Goal: Task Accomplishment & Management: Use online tool/utility

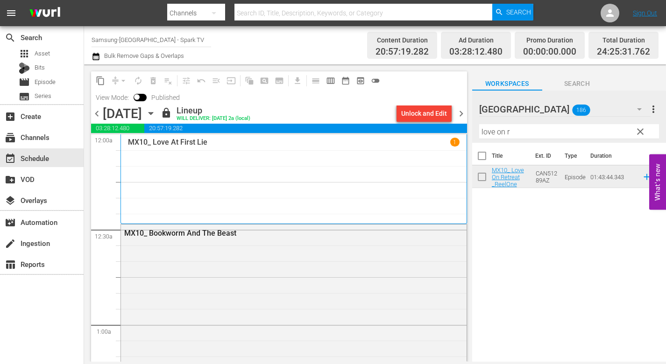
scroll to position [4342, 0]
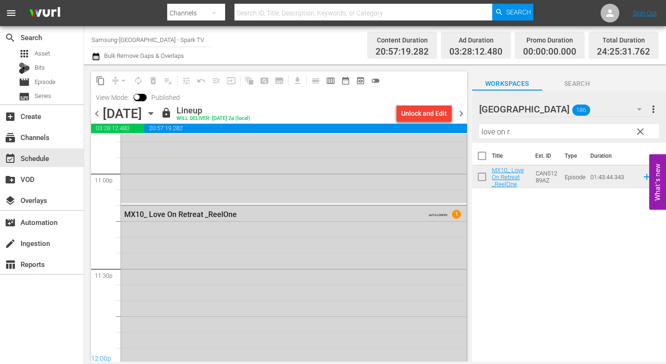
click at [153, 114] on icon "button" at bounding box center [150, 114] width 4 height 2
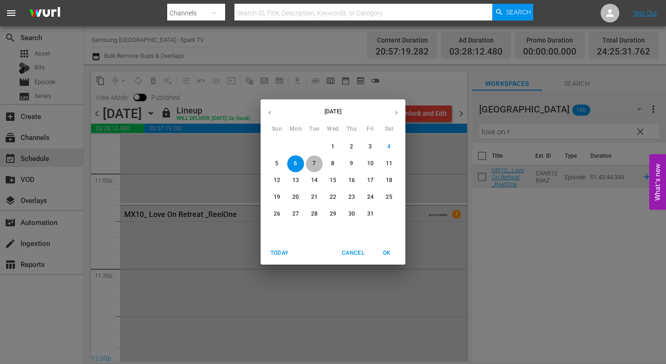
click at [315, 162] on p "7" at bounding box center [313, 164] width 3 height 8
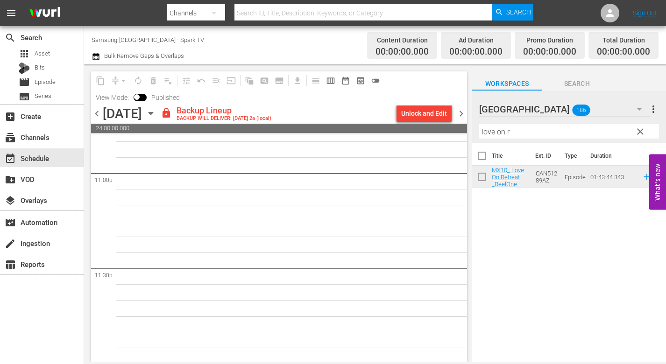
scroll to position [4344, 0]
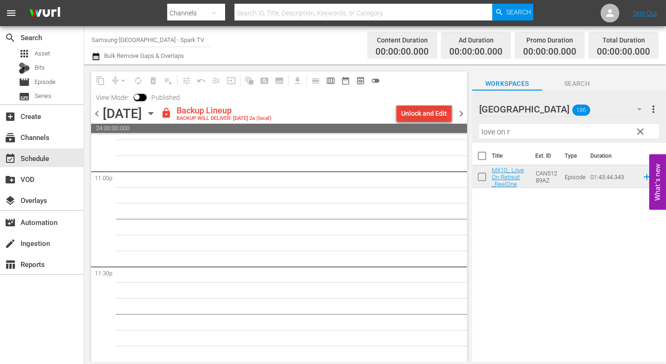
click at [419, 110] on div "Unlock and Edit" at bounding box center [424, 113] width 46 height 17
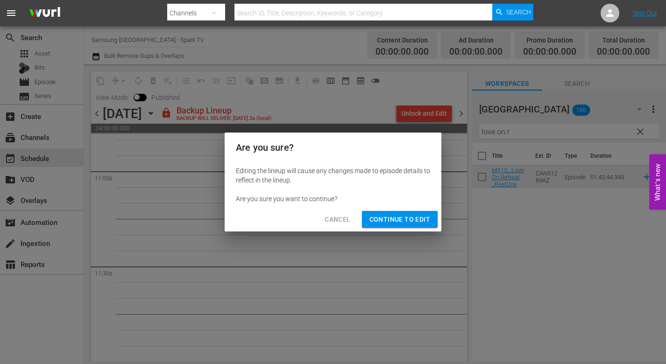
drag, startPoint x: 413, startPoint y: 217, endPoint x: 424, endPoint y: 239, distance: 24.6
click at [416, 225] on span "Continue to Edit" at bounding box center [399, 220] width 61 height 12
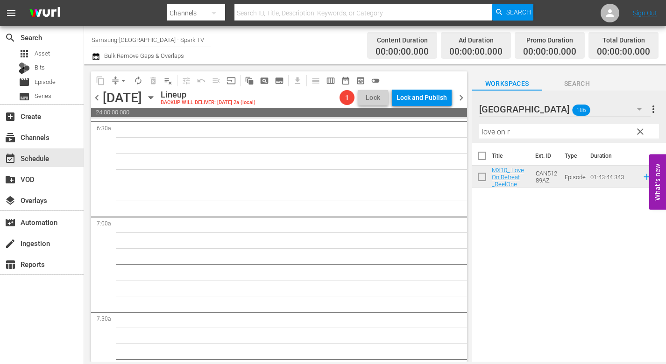
scroll to position [0, 0]
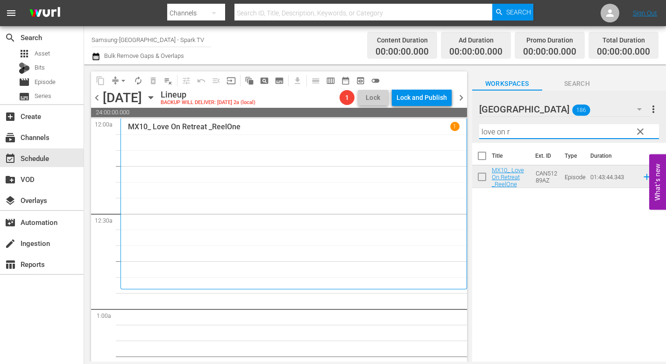
drag, startPoint x: 519, startPoint y: 130, endPoint x: 369, endPoint y: 131, distance: 149.9
click at [369, 131] on div "content_copy compress arrow_drop_down autorenew_outlined delete_forever_outline…" at bounding box center [375, 212] width 582 height 297
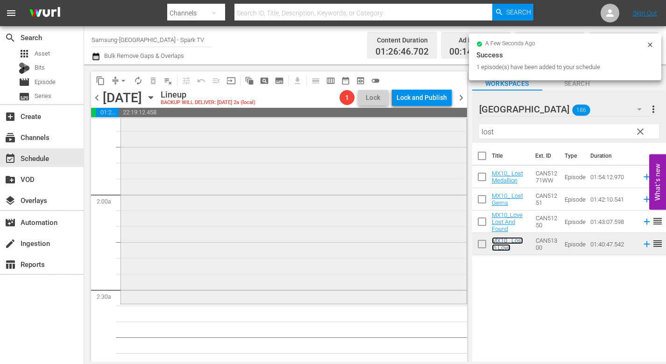
scroll to position [374, 0]
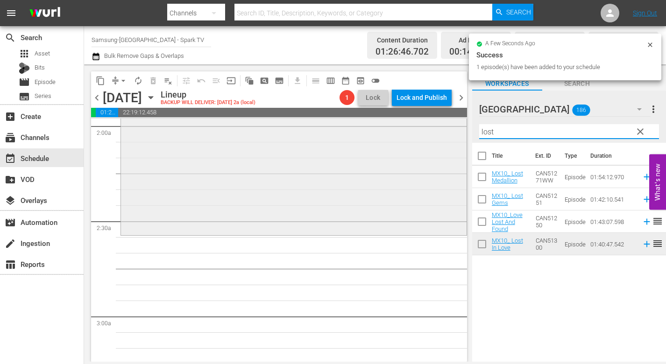
drag, startPoint x: 500, startPoint y: 132, endPoint x: 416, endPoint y: 129, distance: 84.1
click at [416, 129] on div "content_copy compress arrow_drop_down autorenew_outlined delete_forever_outline…" at bounding box center [375, 212] width 582 height 297
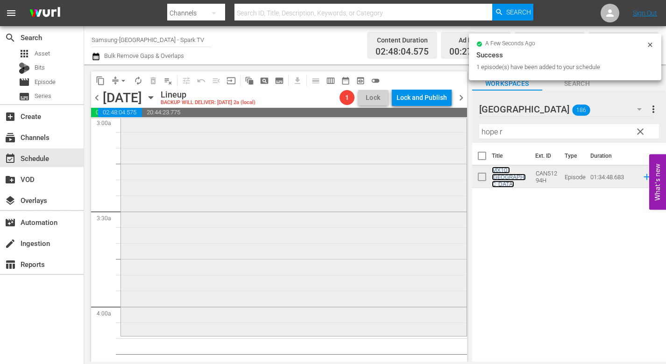
scroll to position [700, 0]
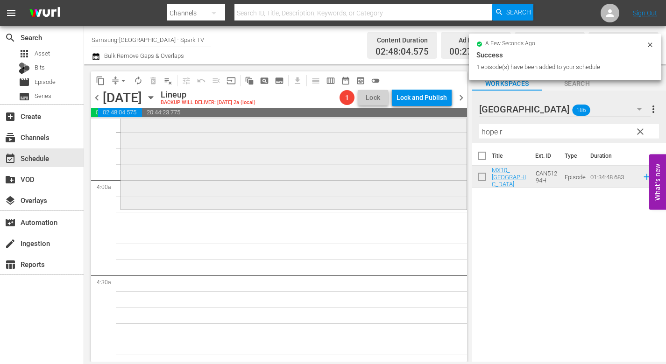
drag, startPoint x: 512, startPoint y: 133, endPoint x: 411, endPoint y: 129, distance: 100.4
click at [412, 129] on div "content_copy compress arrow_drop_down autorenew_outlined delete_forever_outline…" at bounding box center [375, 212] width 582 height 297
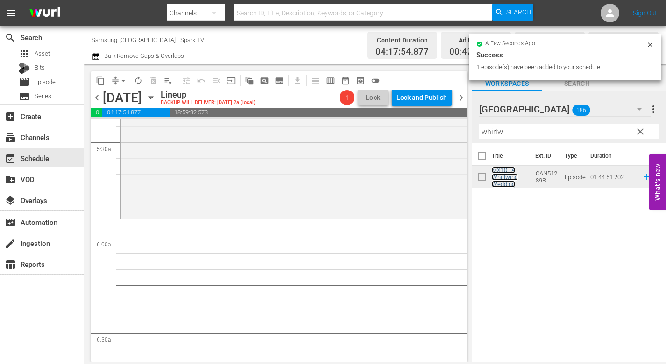
scroll to position [1027, 0]
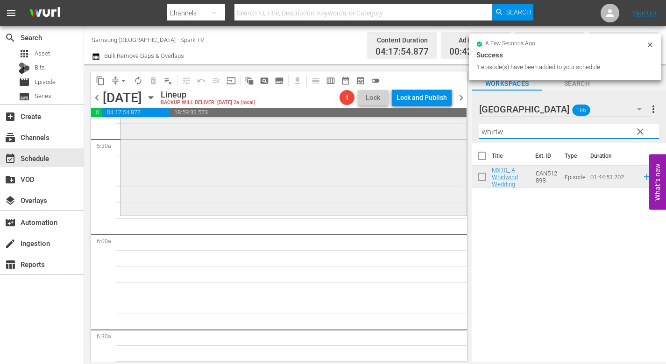
drag, startPoint x: 507, startPoint y: 133, endPoint x: 390, endPoint y: 133, distance: 116.7
click at [392, 133] on div "content_copy compress arrow_drop_down autorenew_outlined delete_forever_outline…" at bounding box center [375, 212] width 582 height 297
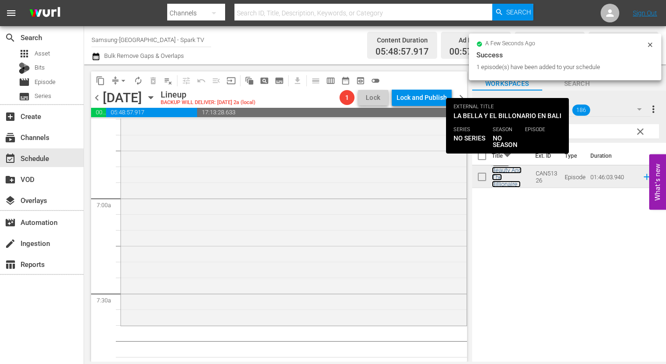
scroll to position [1261, 0]
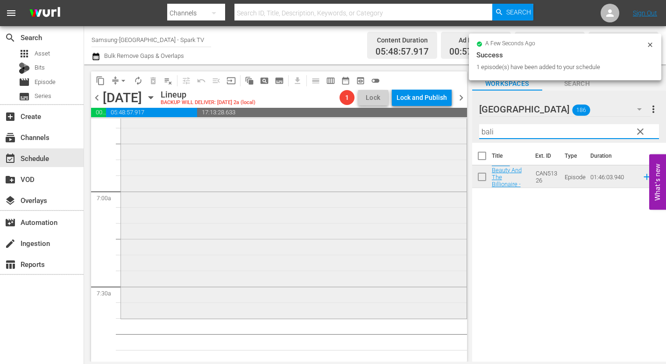
drag, startPoint x: 524, startPoint y: 135, endPoint x: 403, endPoint y: 142, distance: 121.6
click at [403, 142] on div "content_copy compress arrow_drop_down autorenew_outlined delete_forever_outline…" at bounding box center [375, 212] width 582 height 297
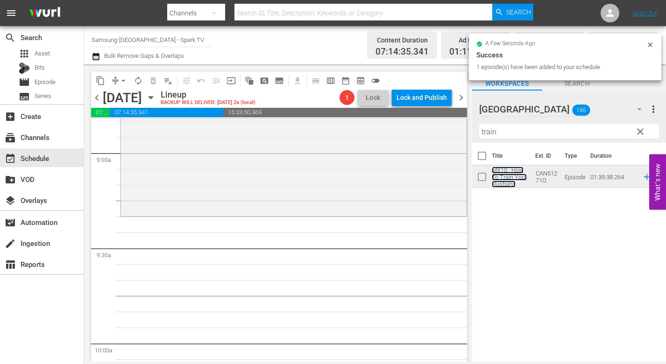
scroll to position [1681, 0]
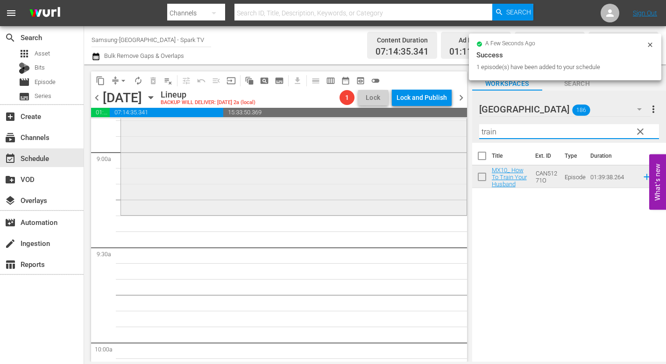
drag, startPoint x: 451, startPoint y: 140, endPoint x: 422, endPoint y: 143, distance: 30.1
click at [423, 143] on div "content_copy compress arrow_drop_down autorenew_outlined delete_forever_outline…" at bounding box center [375, 212] width 582 height 297
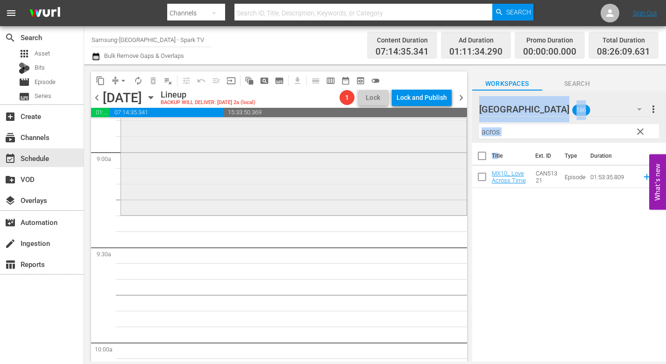
drag, startPoint x: 498, startPoint y: 165, endPoint x: 345, endPoint y: 211, distance: 160.0
click at [345, 211] on div "content_copy compress arrow_drop_down autorenew_outlined delete_forever_outline…" at bounding box center [375, 212] width 582 height 297
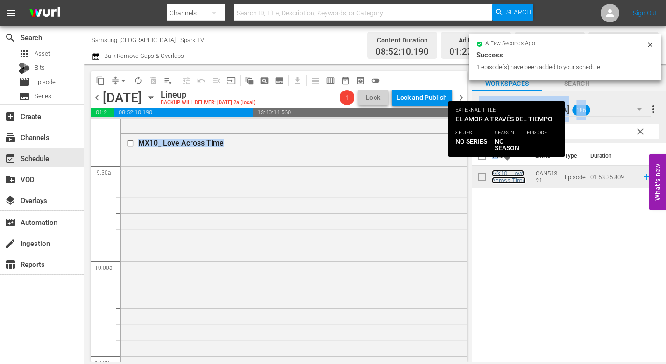
scroll to position [1961, 0]
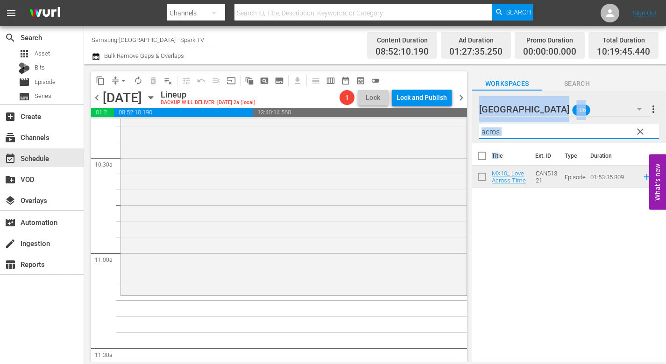
click at [531, 125] on input "acros" at bounding box center [569, 131] width 180 height 15
drag, startPoint x: 521, startPoint y: 130, endPoint x: 470, endPoint y: 130, distance: 51.4
click at [470, 130] on div "content_copy compress arrow_drop_down autorenew_outlined delete_forever_outline…" at bounding box center [375, 212] width 582 height 297
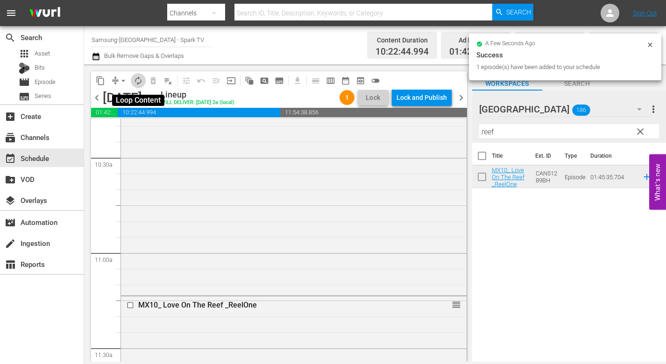
click at [137, 79] on span "autorenew_outlined" at bounding box center [138, 80] width 9 height 9
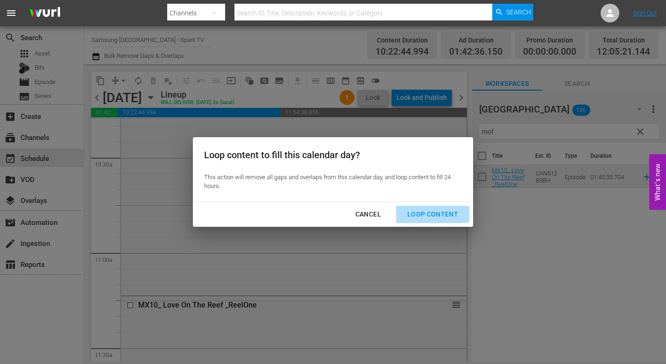
click at [419, 212] on div "Loop Content" at bounding box center [433, 215] width 66 height 12
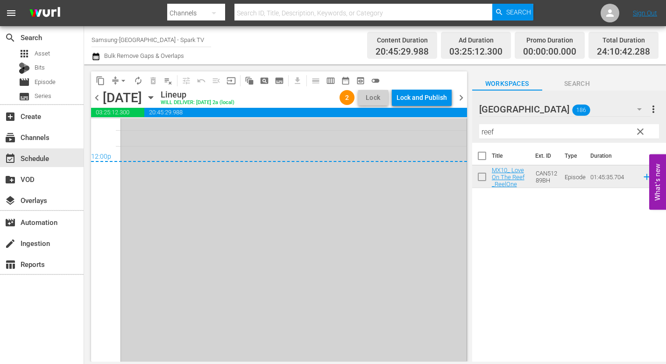
scroll to position [4529, 0]
click at [121, 82] on span "arrow_drop_down" at bounding box center [123, 80] width 9 height 9
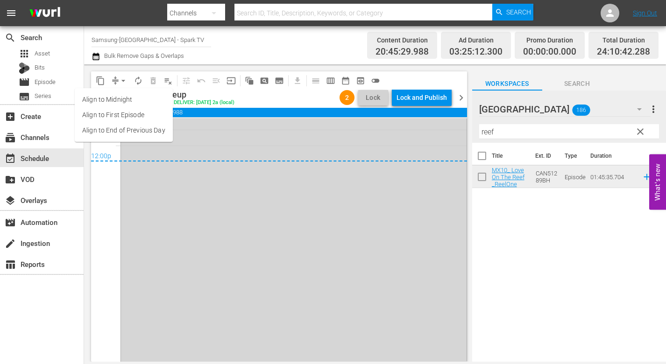
click at [138, 130] on li "Align to End of Previous Day" at bounding box center [124, 130] width 98 height 15
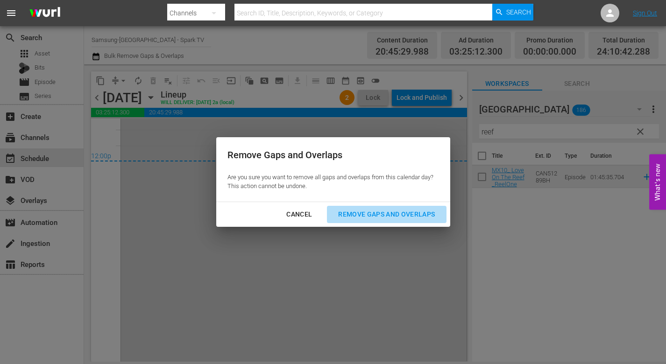
click at [413, 211] on div "Remove Gaps and Overlaps" at bounding box center [387, 215] width 112 height 12
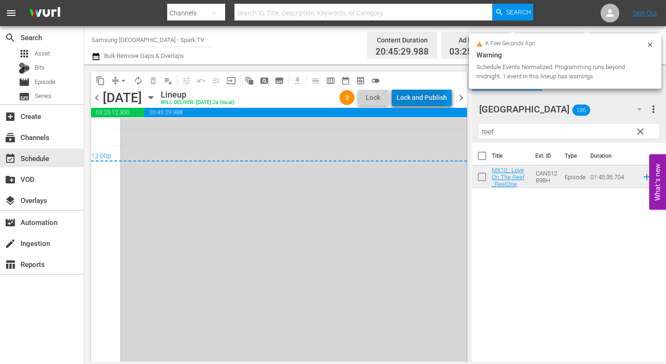
click at [419, 96] on div "Lock and Publish" at bounding box center [421, 97] width 50 height 17
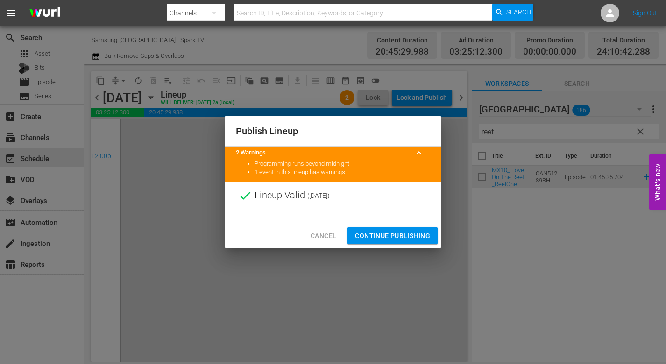
click at [389, 235] on span "Continue Publishing" at bounding box center [392, 236] width 75 height 12
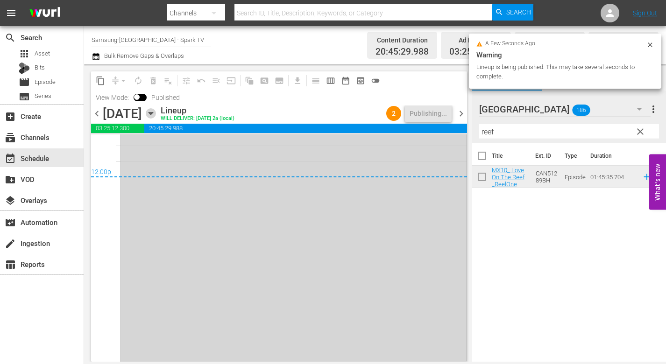
click at [153, 114] on icon "button" at bounding box center [150, 114] width 4 height 2
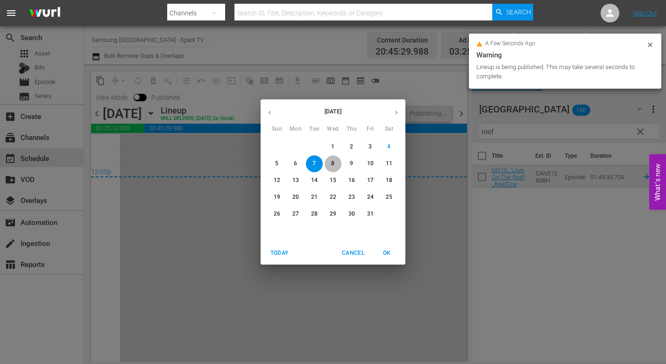
click at [336, 162] on span "8" at bounding box center [332, 164] width 17 height 8
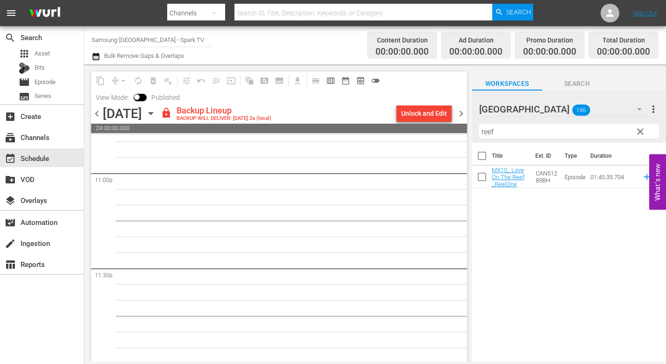
scroll to position [4344, 0]
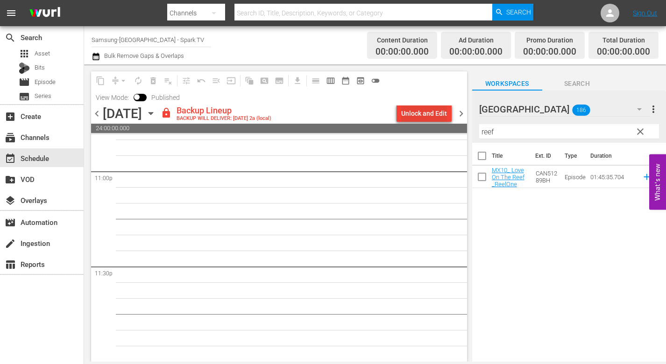
click at [424, 115] on div "Unlock and Edit" at bounding box center [424, 113] width 46 height 17
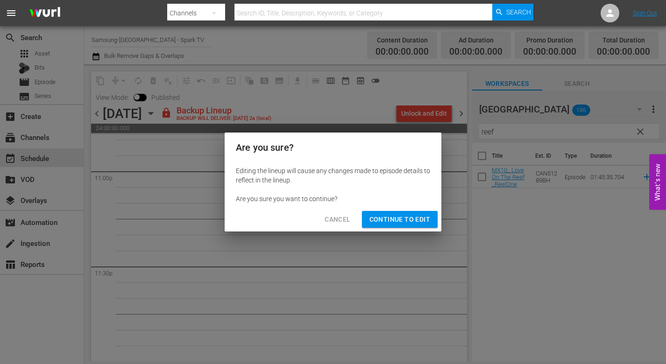
click at [394, 218] on span "Continue to Edit" at bounding box center [399, 220] width 61 height 12
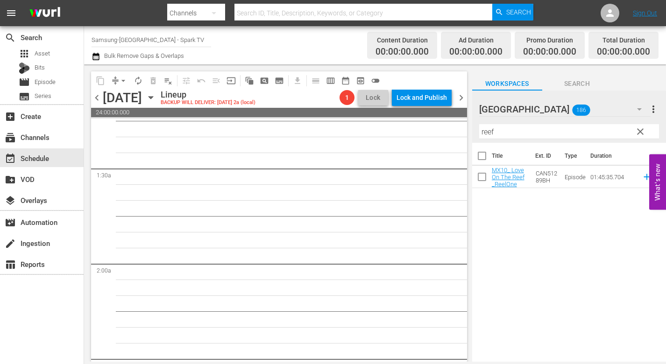
scroll to position [0, 0]
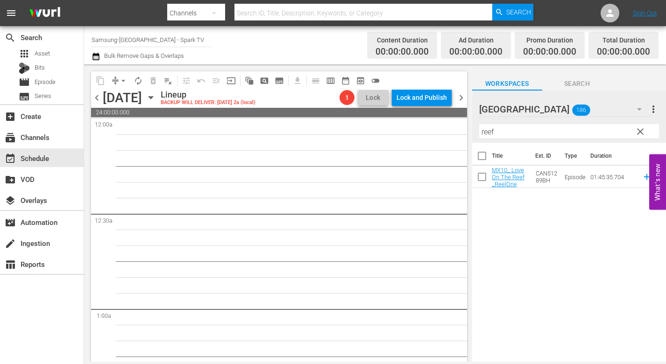
click at [153, 99] on icon "button" at bounding box center [150, 98] width 4 height 2
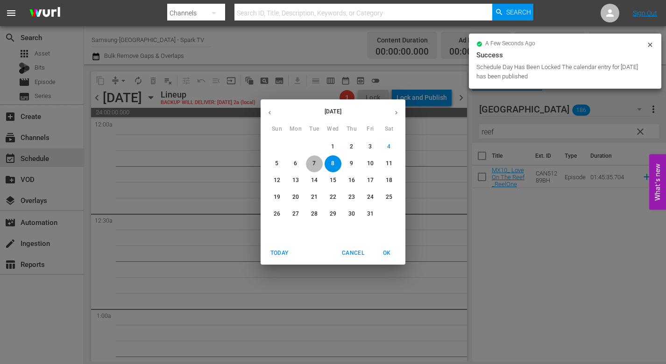
click at [311, 164] on span "7" at bounding box center [314, 164] width 17 height 8
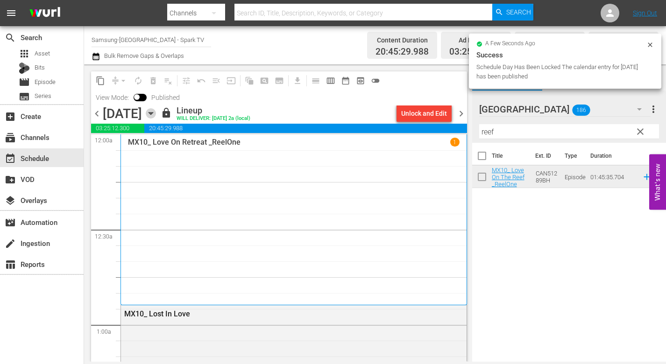
click at [153, 113] on icon "button" at bounding box center [150, 114] width 4 height 2
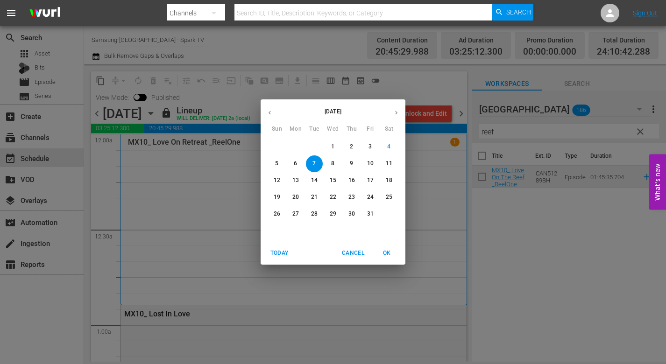
click at [332, 162] on p "8" at bounding box center [332, 164] width 3 height 8
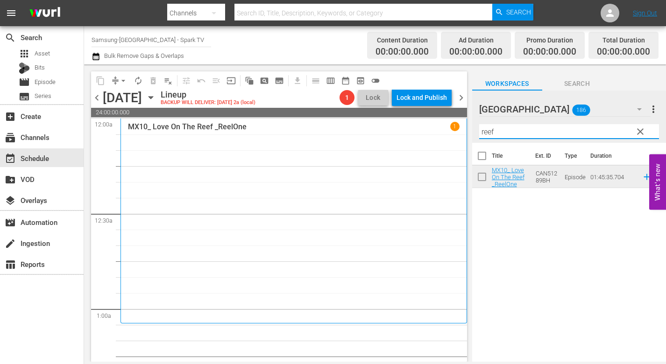
drag, startPoint x: 520, startPoint y: 135, endPoint x: 303, endPoint y: 119, distance: 217.7
click at [330, 119] on div "content_copy compress arrow_drop_down autorenew_outlined delete_forever_outline…" at bounding box center [375, 212] width 582 height 297
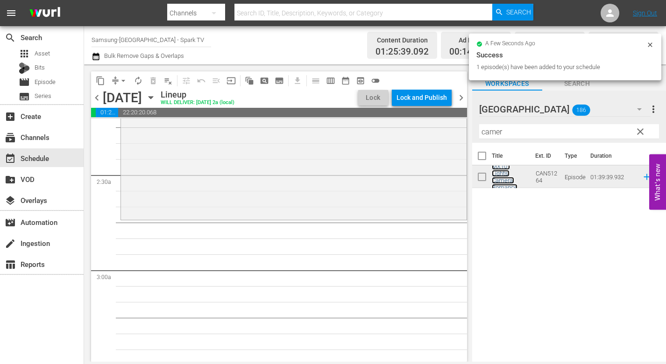
scroll to position [420, 0]
drag, startPoint x: 509, startPoint y: 128, endPoint x: 405, endPoint y: 129, distance: 104.1
click at [405, 129] on div "content_copy compress arrow_drop_down autorenew_outlined delete_forever_outline…" at bounding box center [375, 212] width 582 height 297
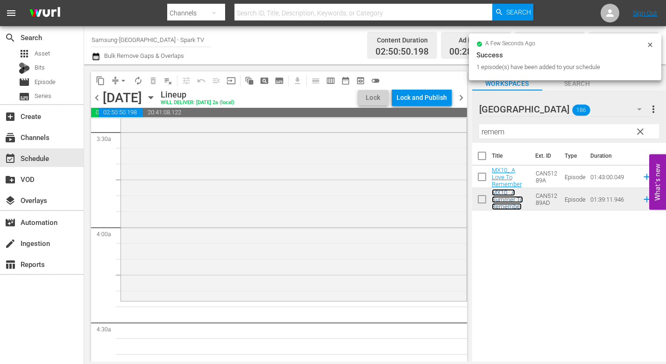
scroll to position [654, 0]
drag, startPoint x: 516, startPoint y: 132, endPoint x: 406, endPoint y: 131, distance: 109.7
click at [410, 132] on div "content_copy compress arrow_drop_down autorenew_outlined delete_forever_outline…" at bounding box center [375, 212] width 582 height 297
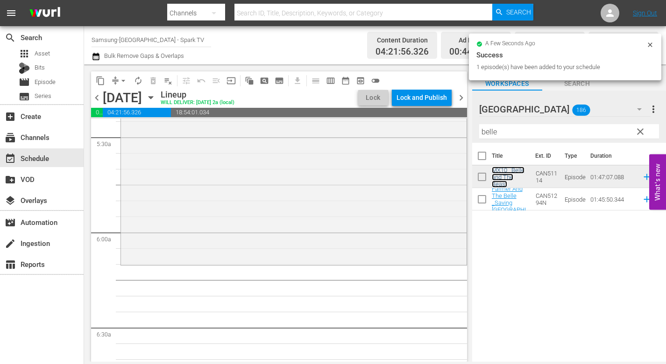
scroll to position [1074, 0]
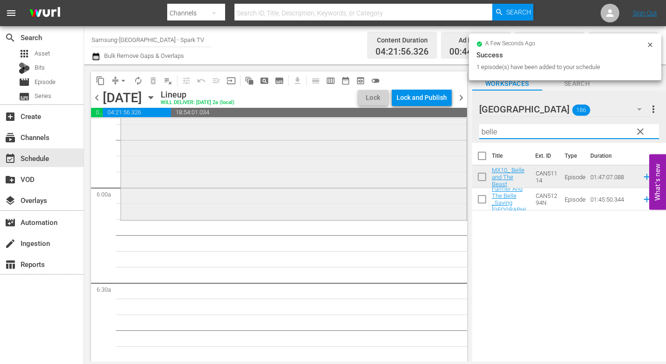
drag, startPoint x: 512, startPoint y: 130, endPoint x: 398, endPoint y: 130, distance: 113.5
click at [401, 130] on div "content_copy compress arrow_drop_down autorenew_outlined delete_forever_outline…" at bounding box center [375, 212] width 582 height 297
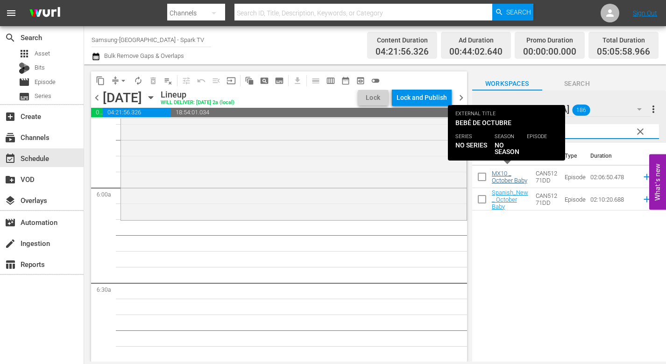
type input "octo"
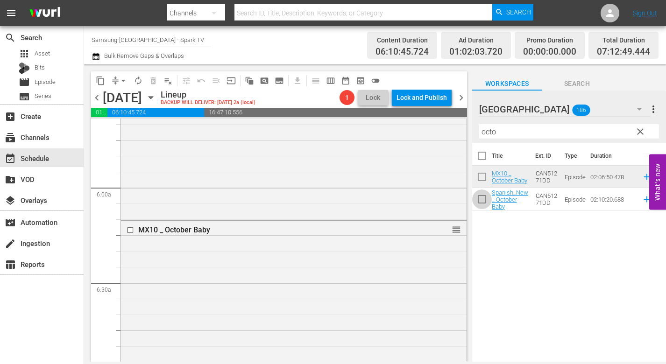
click at [480, 202] on input "checkbox" at bounding box center [482, 201] width 20 height 20
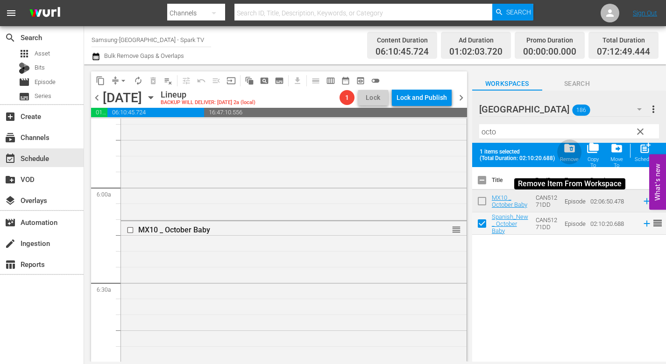
click at [572, 148] on span "folder_delete" at bounding box center [569, 148] width 13 height 13
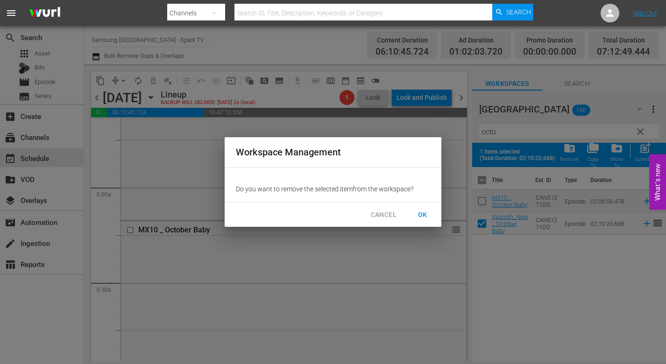
click at [424, 212] on span "OK" at bounding box center [422, 215] width 15 height 12
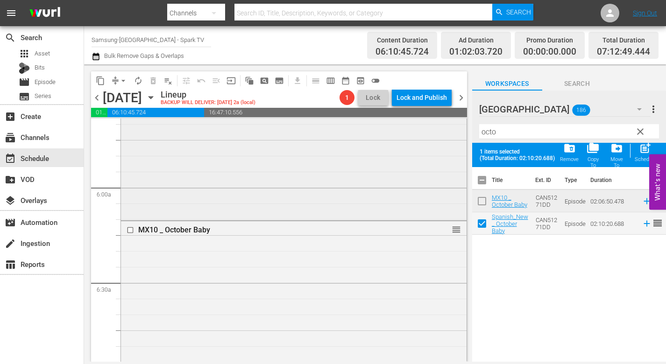
checkbox input "false"
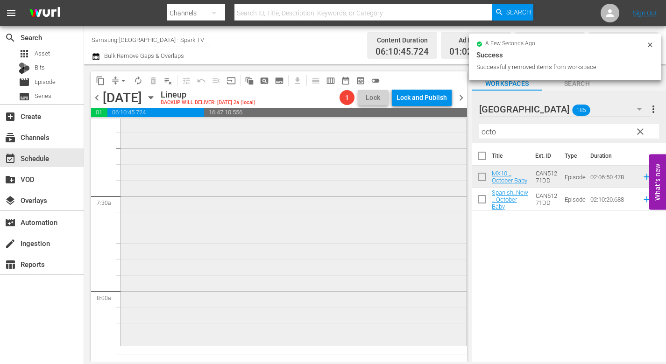
scroll to position [1354, 0]
drag, startPoint x: 508, startPoint y: 134, endPoint x: 386, endPoint y: 130, distance: 122.4
click at [386, 130] on div "content_copy compress arrow_drop_down autorenew_outlined delete_forever_outline…" at bounding box center [375, 212] width 582 height 297
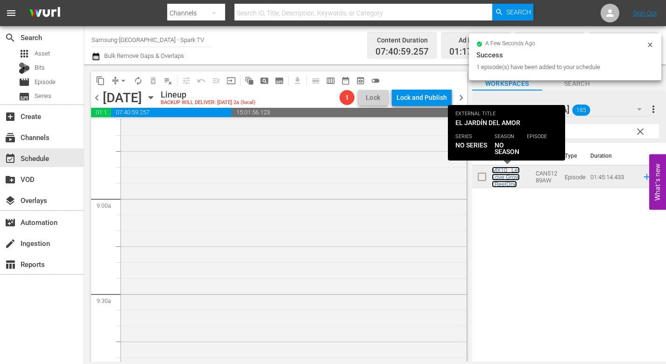
scroll to position [1727, 0]
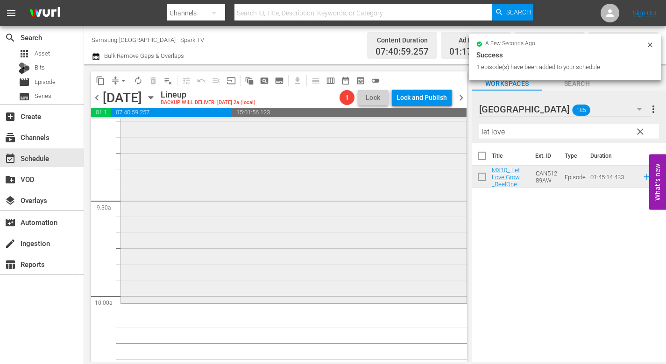
drag, startPoint x: 511, startPoint y: 133, endPoint x: 384, endPoint y: 132, distance: 127.0
click at [385, 132] on div "content_copy compress arrow_drop_down autorenew_outlined delete_forever_outline…" at bounding box center [375, 212] width 582 height 297
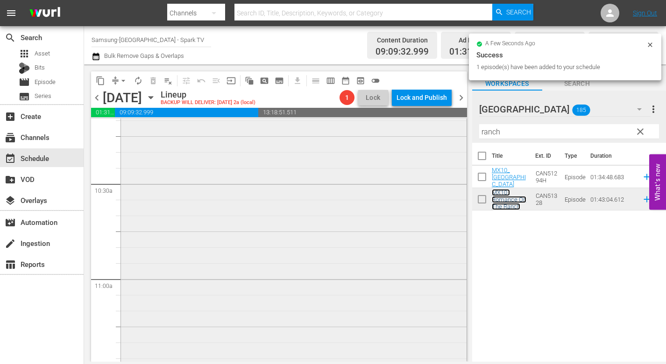
scroll to position [2054, 0]
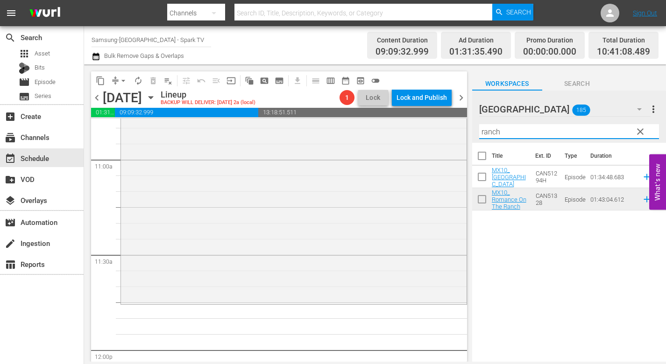
drag, startPoint x: 527, startPoint y: 132, endPoint x: 462, endPoint y: 125, distance: 65.3
click at [462, 125] on div "content_copy compress arrow_drop_down autorenew_outlined delete_forever_outline…" at bounding box center [375, 212] width 582 height 297
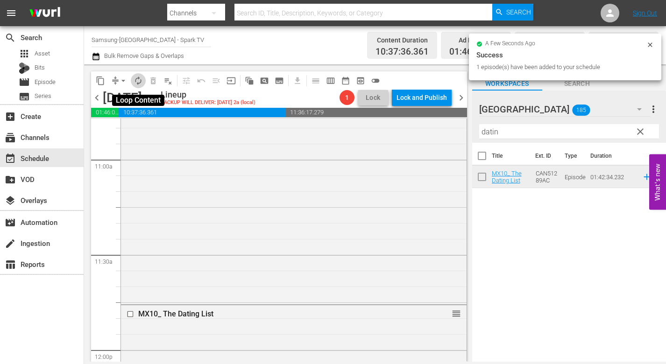
click at [139, 81] on span "autorenew_outlined" at bounding box center [138, 80] width 9 height 9
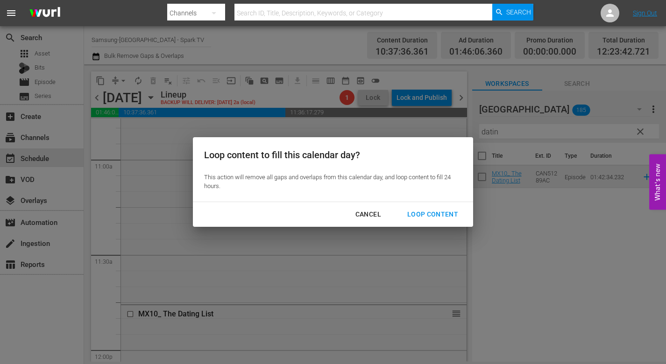
click at [422, 212] on div "Loop Content" at bounding box center [433, 215] width 66 height 12
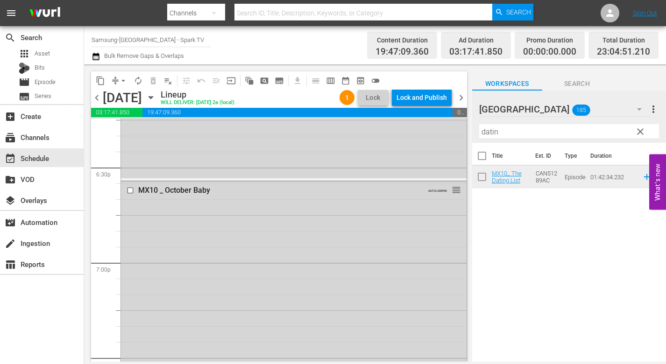
scroll to position [3471, 0]
click at [131, 190] on input "checkbox" at bounding box center [132, 194] width 10 height 8
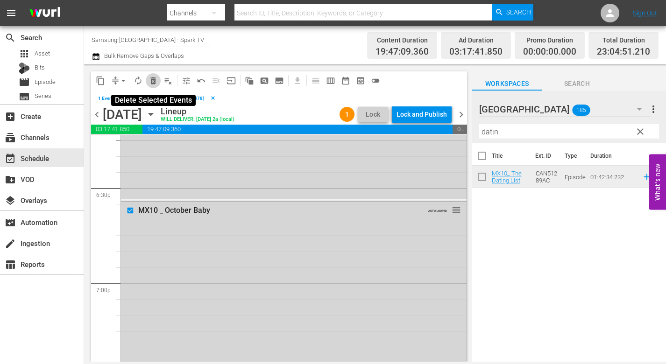
click at [152, 82] on span "delete_forever_outlined" at bounding box center [152, 80] width 9 height 9
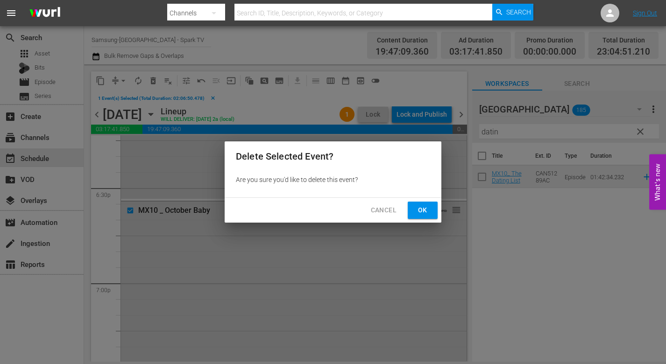
click at [423, 208] on span "Ok" at bounding box center [422, 210] width 15 height 12
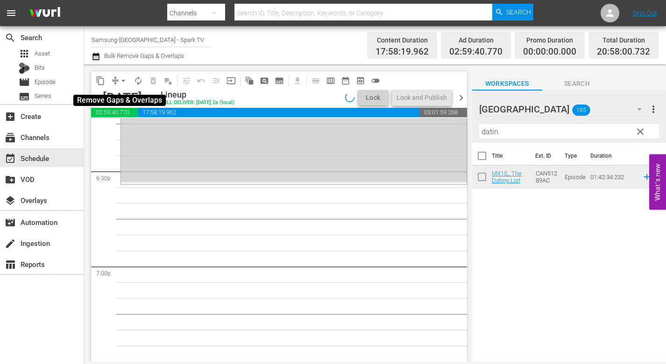
click at [122, 81] on span "arrow_drop_down" at bounding box center [123, 80] width 9 height 9
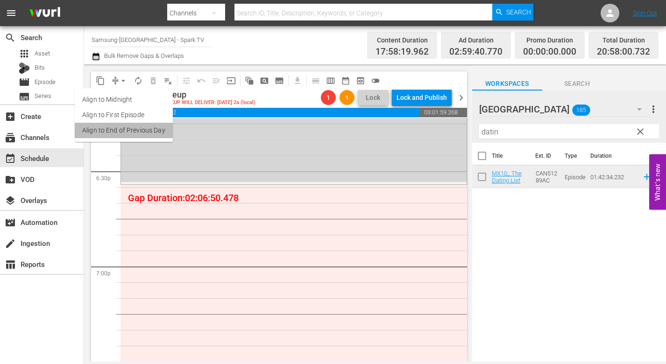
click at [130, 131] on li "Align to End of Previous Day" at bounding box center [124, 130] width 98 height 15
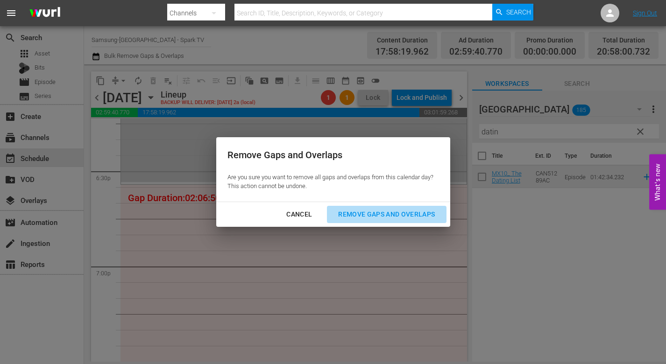
click at [382, 213] on div "Remove Gaps and Overlaps" at bounding box center [387, 215] width 112 height 12
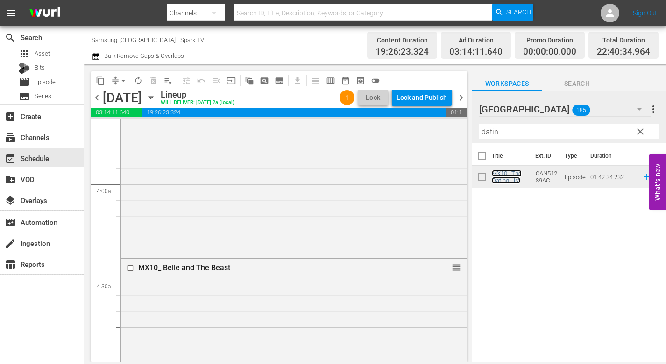
scroll to position [700, 0]
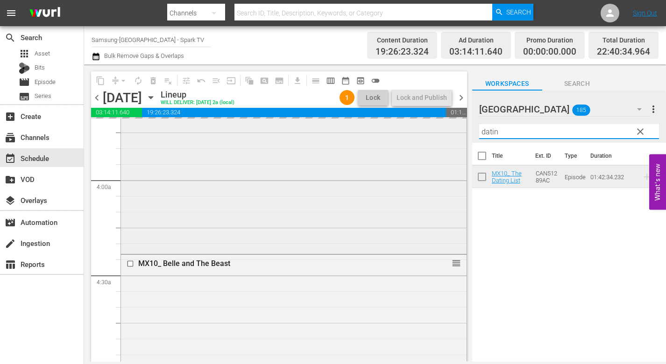
drag, startPoint x: 508, startPoint y: 131, endPoint x: 447, endPoint y: 131, distance: 60.7
click at [447, 131] on div "content_copy compress arrow_drop_down autorenew_outlined delete_forever_outline…" at bounding box center [375, 212] width 582 height 297
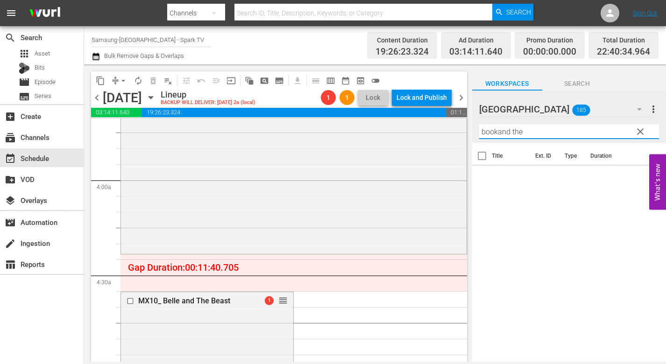
click at [497, 129] on input "bookand the" at bounding box center [569, 131] width 180 height 15
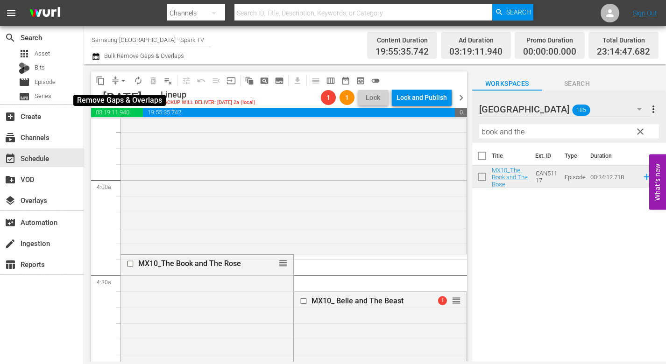
click at [123, 80] on span "arrow_drop_down" at bounding box center [123, 80] width 9 height 9
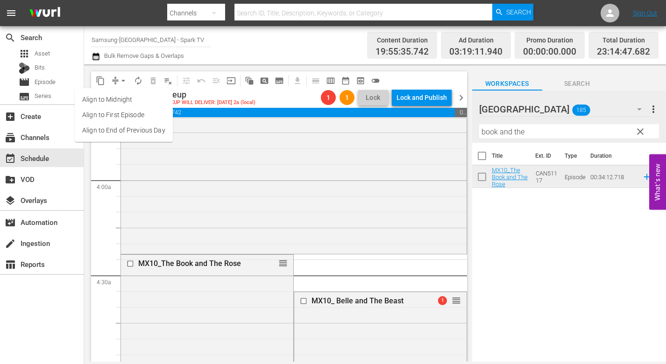
click at [140, 136] on li "Align to End of Previous Day" at bounding box center [124, 130] width 98 height 15
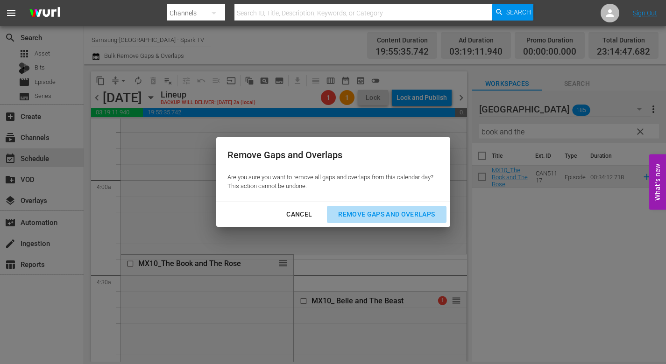
click at [407, 218] on div "Remove Gaps and Overlaps" at bounding box center [387, 215] width 112 height 12
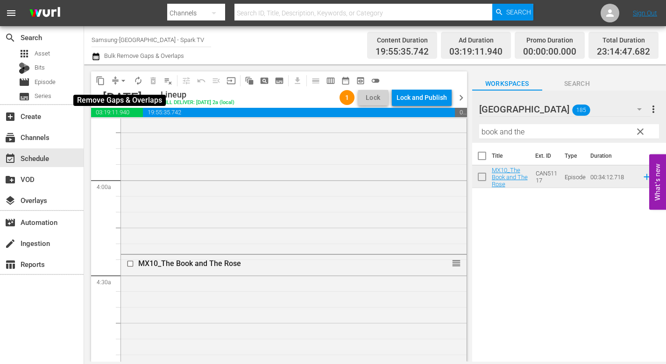
click at [120, 81] on span "arrow_drop_down" at bounding box center [123, 80] width 9 height 9
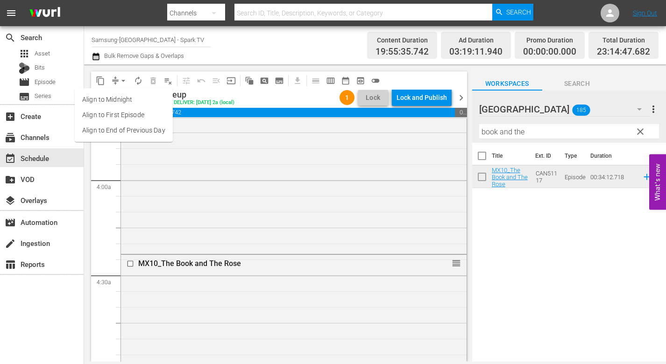
click at [131, 126] on li "Align to End of Previous Day" at bounding box center [124, 130] width 98 height 15
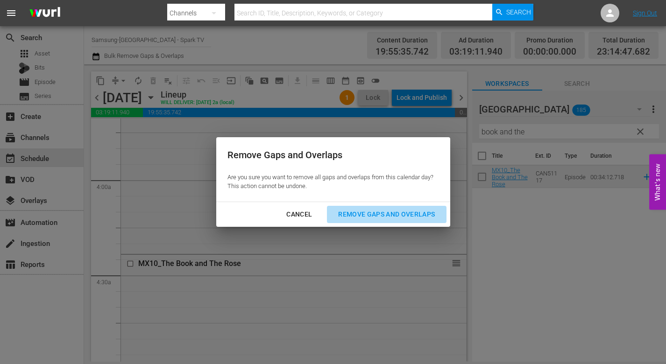
click at [390, 212] on div "Remove Gaps and Overlaps" at bounding box center [387, 215] width 112 height 12
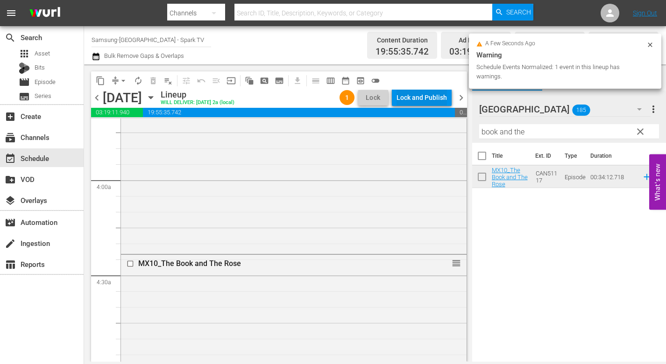
click at [417, 97] on div "Lock and Publish" at bounding box center [421, 97] width 50 height 17
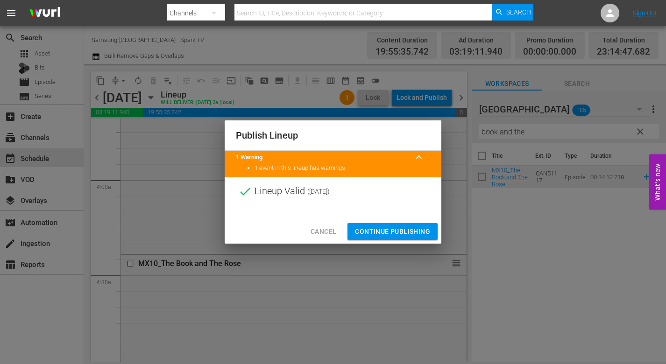
click at [394, 229] on span "Continue Publishing" at bounding box center [392, 232] width 75 height 12
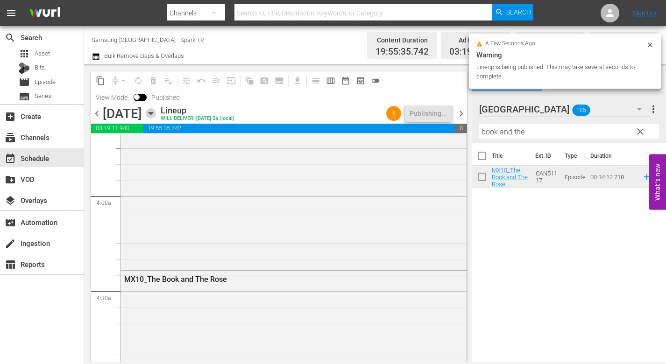
click at [156, 112] on icon "button" at bounding box center [151, 113] width 10 height 10
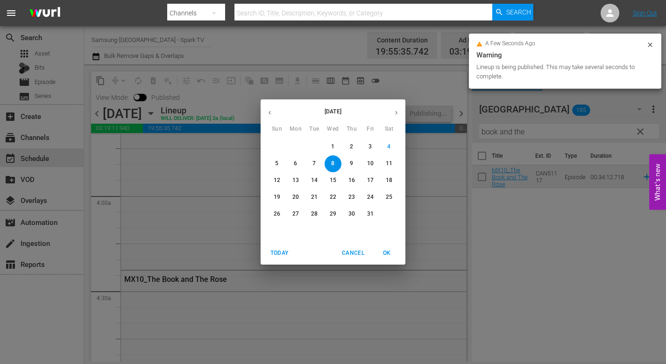
click at [349, 162] on span "9" at bounding box center [351, 164] width 17 height 8
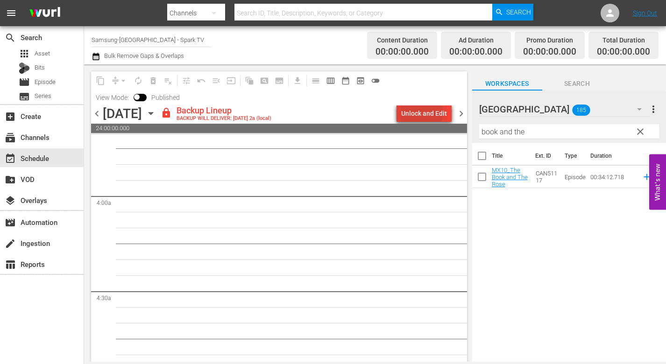
click at [411, 112] on div "Unlock and Edit" at bounding box center [424, 113] width 46 height 17
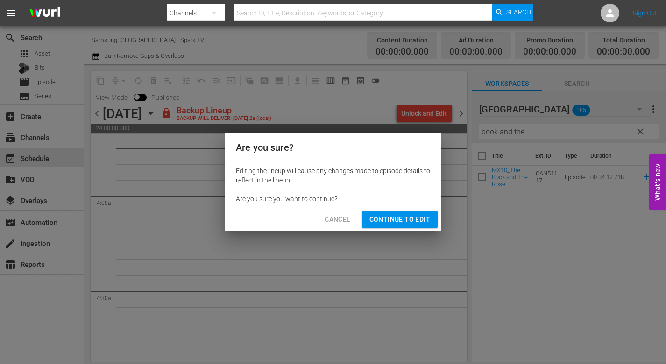
drag, startPoint x: 400, startPoint y: 215, endPoint x: 462, endPoint y: 214, distance: 62.1
click at [402, 215] on span "Continue to Edit" at bounding box center [399, 220] width 61 height 12
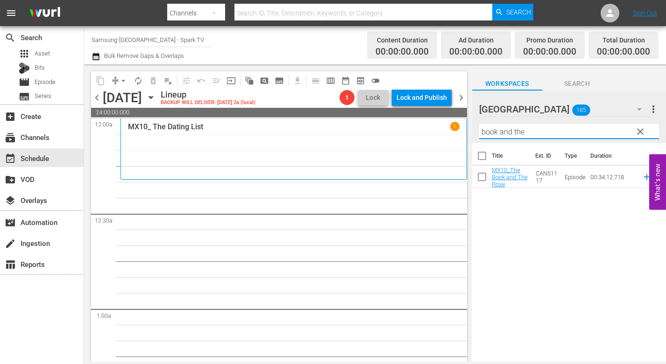
drag, startPoint x: 525, startPoint y: 131, endPoint x: 324, endPoint y: 120, distance: 201.0
click at [324, 120] on div "content_copy compress arrow_drop_down autorenew_outlined delete_forever_outline…" at bounding box center [375, 212] width 582 height 297
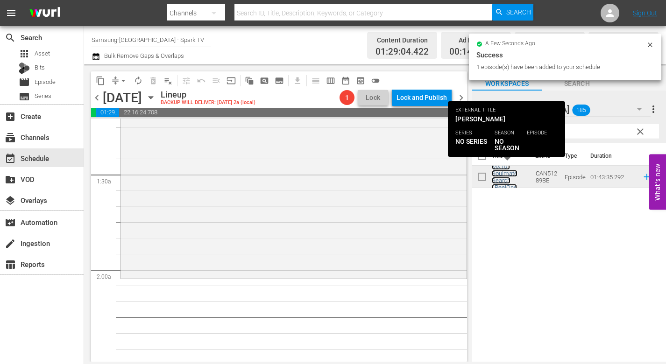
scroll to position [233, 0]
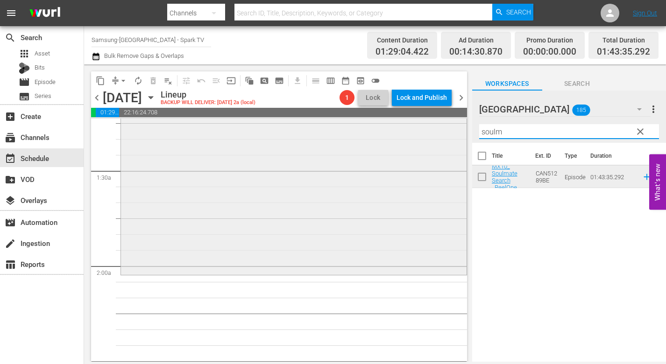
drag, startPoint x: 523, startPoint y: 134, endPoint x: 435, endPoint y: 132, distance: 88.7
click at [435, 132] on div "content_copy compress arrow_drop_down autorenew_outlined delete_forever_outline…" at bounding box center [375, 212] width 582 height 297
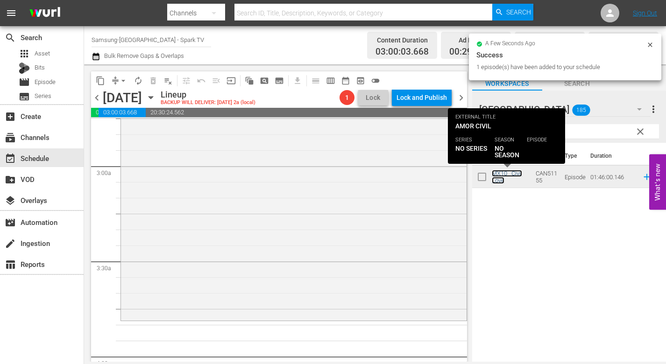
scroll to position [560, 0]
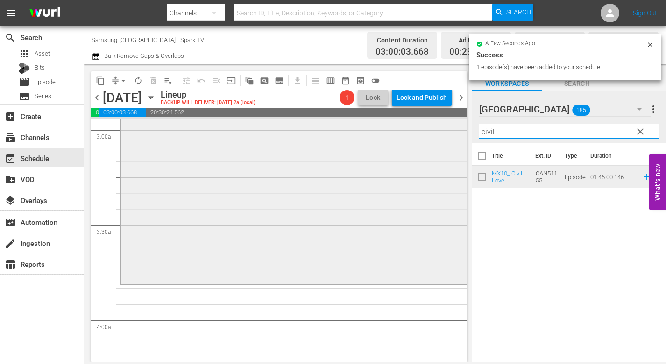
drag, startPoint x: 517, startPoint y: 136, endPoint x: 443, endPoint y: 133, distance: 73.9
click at [448, 131] on div "content_copy compress arrow_drop_down autorenew_outlined delete_forever_outline…" at bounding box center [375, 212] width 582 height 297
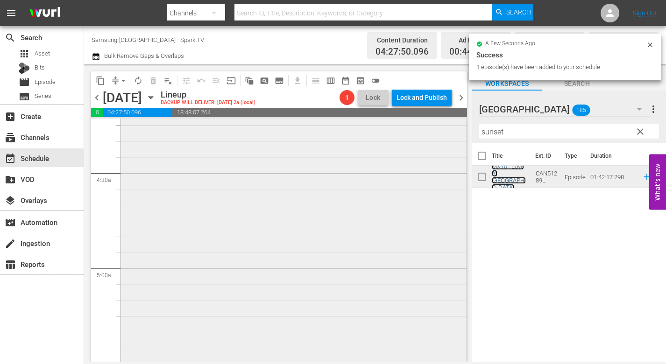
scroll to position [887, 0]
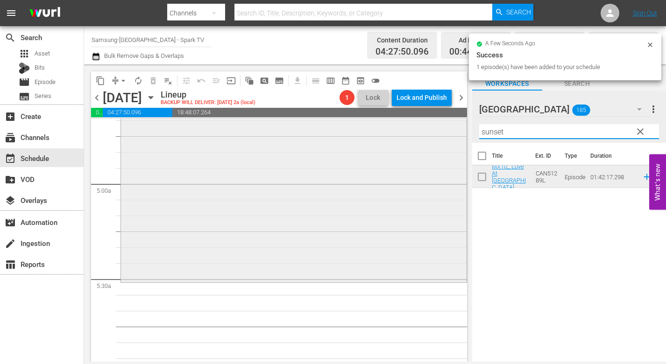
drag, startPoint x: 515, startPoint y: 134, endPoint x: 389, endPoint y: 132, distance: 125.6
click at [393, 132] on div "content_copy compress arrow_drop_down autorenew_outlined delete_forever_outline…" at bounding box center [375, 212] width 582 height 297
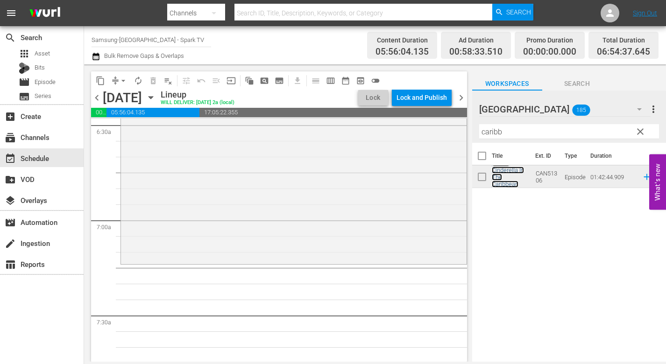
scroll to position [1354, 0]
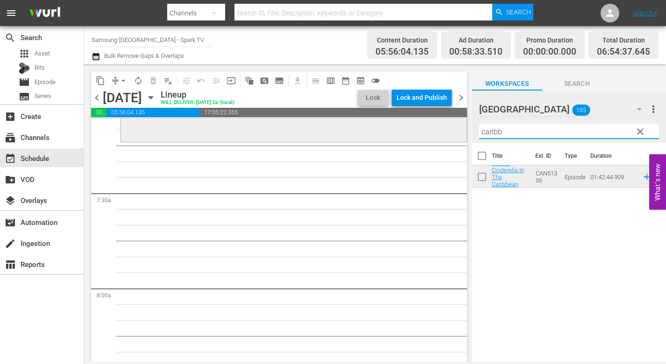
drag, startPoint x: 510, startPoint y: 132, endPoint x: 337, endPoint y: 127, distance: 172.8
click at [352, 127] on div "content_copy compress arrow_drop_down autorenew_outlined delete_forever_outline…" at bounding box center [375, 212] width 582 height 297
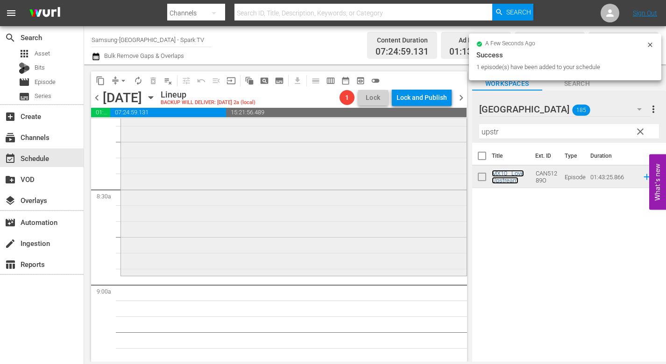
scroll to position [1634, 0]
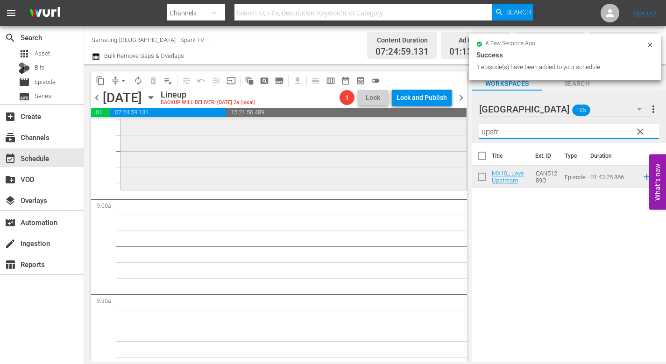
drag, startPoint x: 508, startPoint y: 128, endPoint x: 413, endPoint y: 140, distance: 96.4
click at [413, 140] on div "content_copy compress arrow_drop_down autorenew_outlined delete_forever_outline…" at bounding box center [375, 212] width 582 height 297
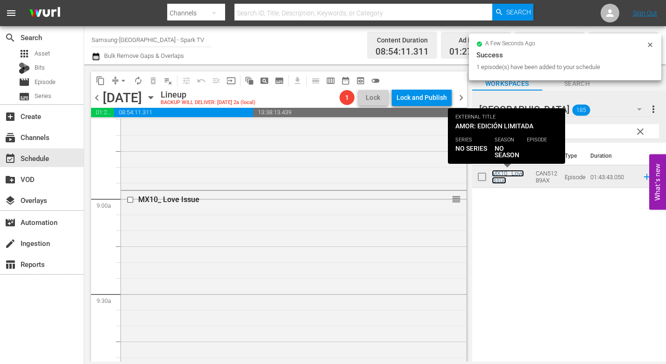
scroll to position [1914, 0]
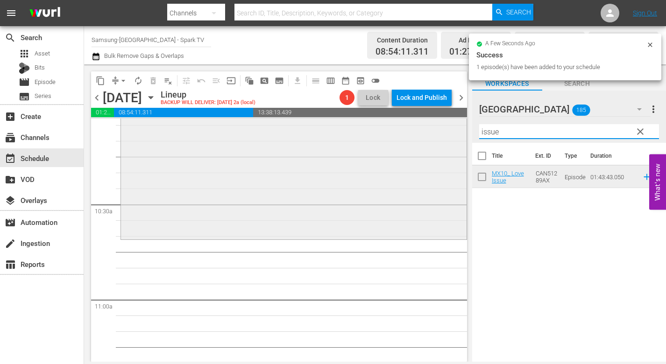
drag, startPoint x: 513, startPoint y: 133, endPoint x: 359, endPoint y: 138, distance: 153.7
click at [360, 138] on div "content_copy compress arrow_drop_down autorenew_outlined delete_forever_outline…" at bounding box center [375, 212] width 582 height 297
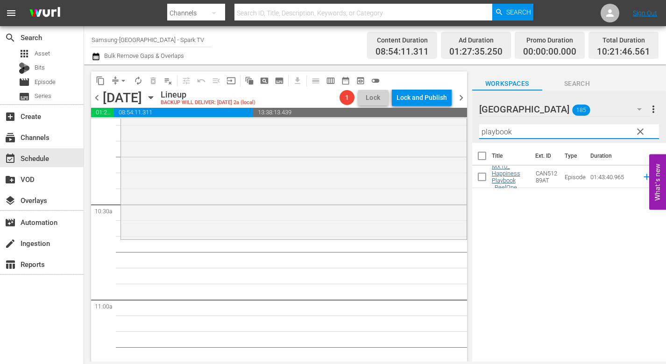
type input "playbook"
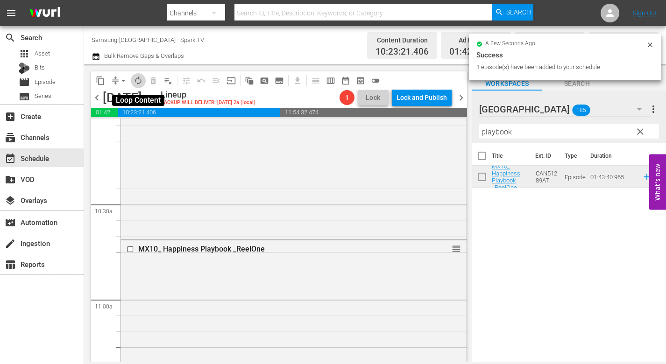
click at [137, 79] on span "autorenew_outlined" at bounding box center [138, 80] width 9 height 9
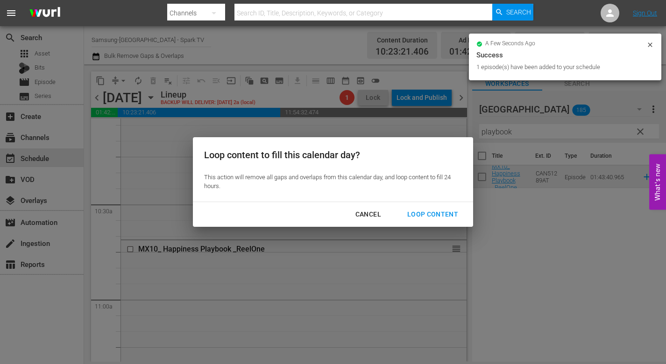
click at [437, 208] on button "Loop Content" at bounding box center [432, 214] width 73 height 17
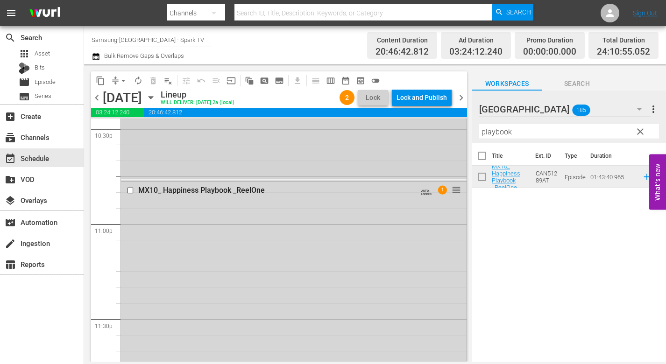
scroll to position [4295, 0]
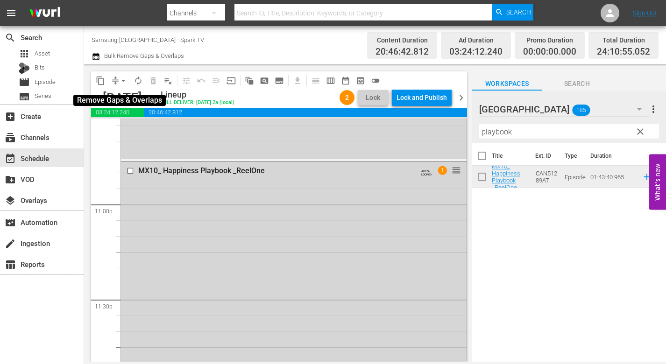
click at [123, 82] on span "arrow_drop_down" at bounding box center [123, 80] width 9 height 9
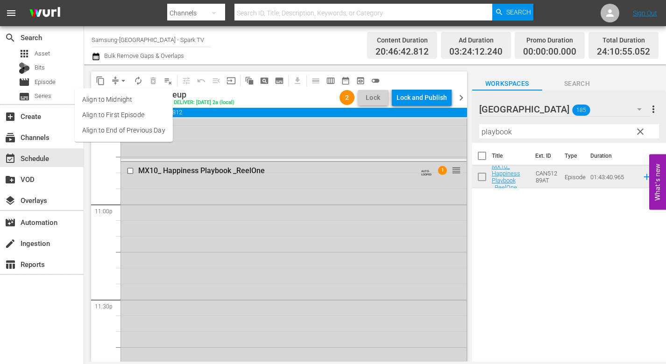
click at [133, 132] on li "Align to End of Previous Day" at bounding box center [124, 130] width 98 height 15
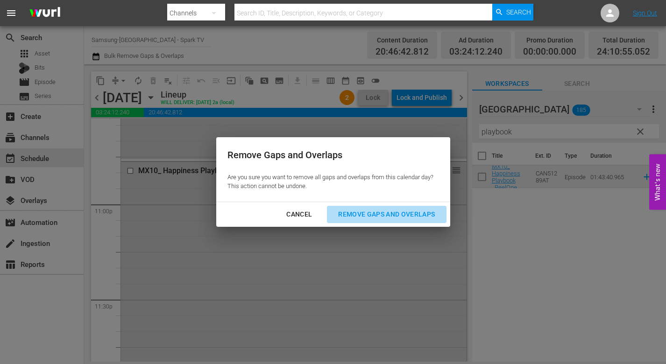
click at [397, 213] on div "Remove Gaps and Overlaps" at bounding box center [387, 215] width 112 height 12
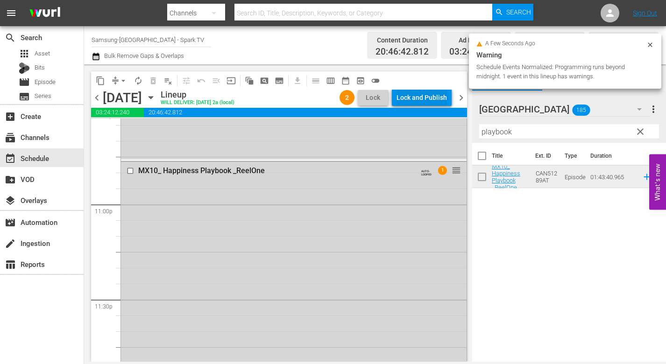
click at [424, 95] on div "Lock and Publish" at bounding box center [421, 97] width 50 height 17
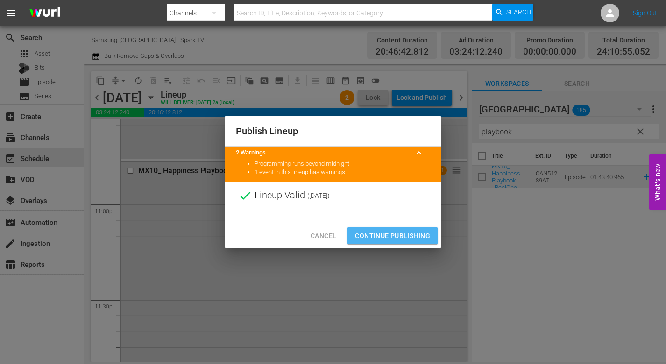
click at [393, 233] on span "Continue Publishing" at bounding box center [392, 236] width 75 height 12
